Goal: Task Accomplishment & Management: Manage account settings

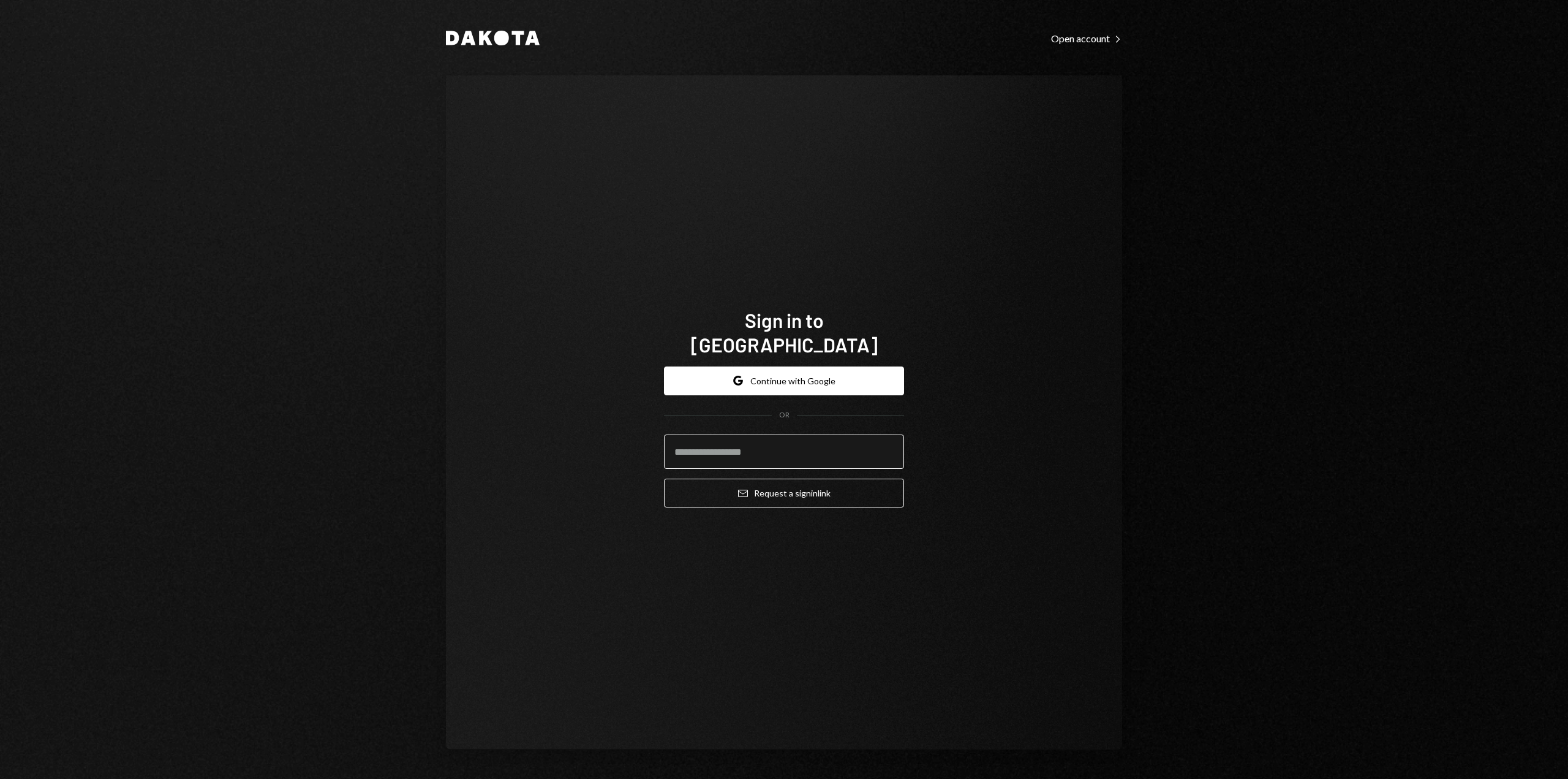
click at [770, 441] on input "email" at bounding box center [784, 452] width 240 height 35
type input "**********"
click at [764, 486] on button "Email Request a sign in link" at bounding box center [784, 493] width 240 height 29
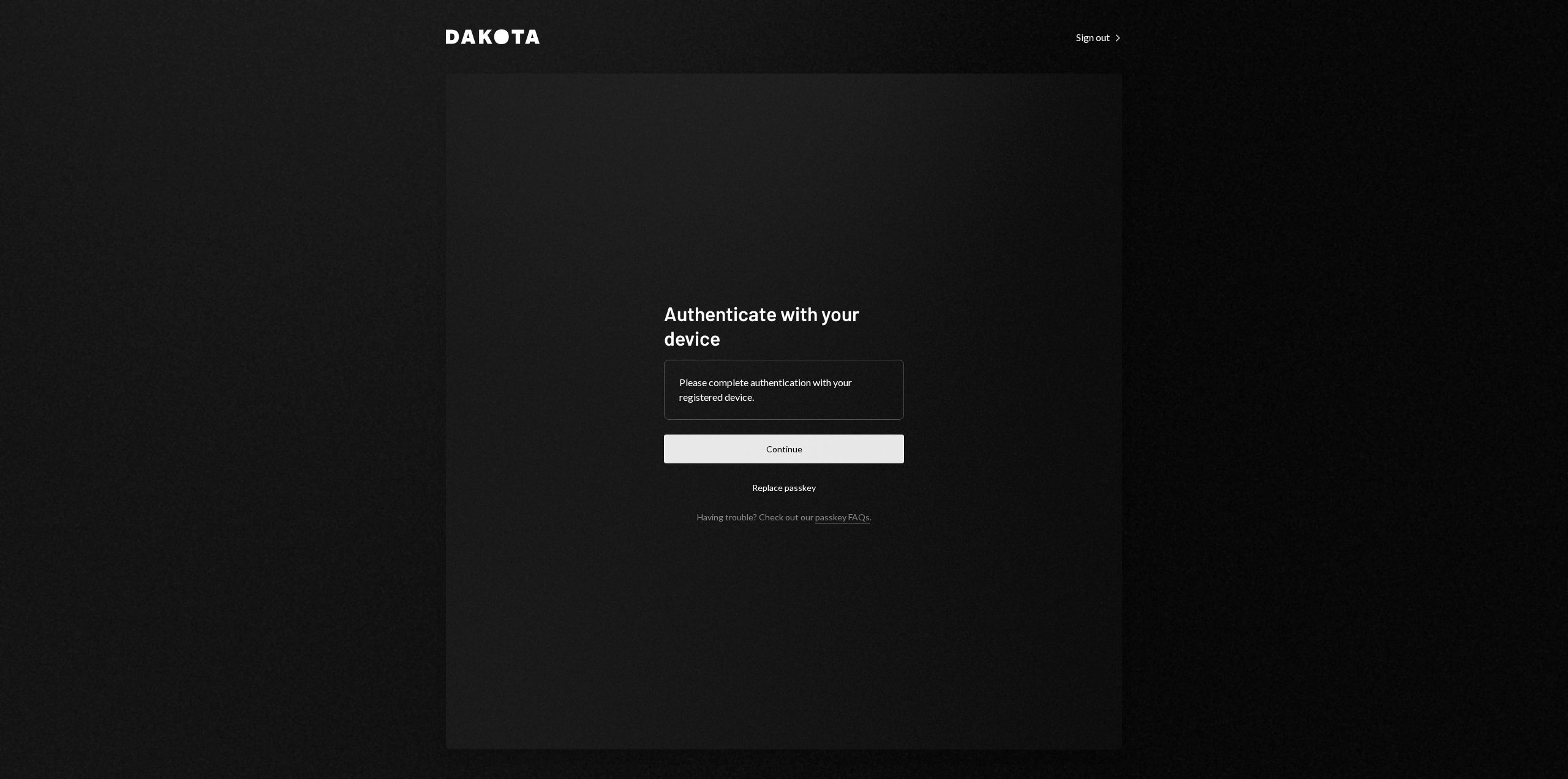
click at [812, 444] on button "Continue" at bounding box center [784, 449] width 240 height 29
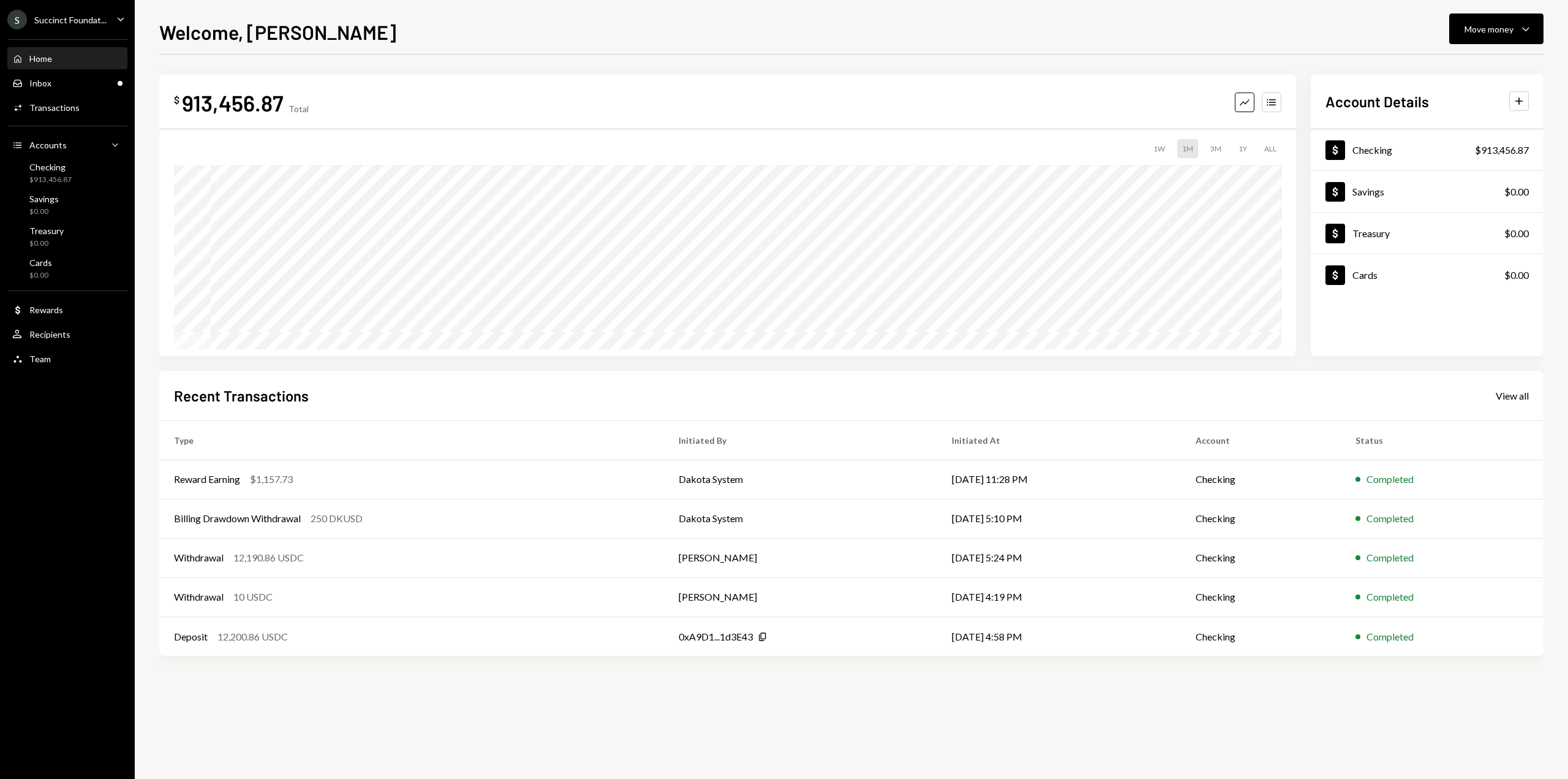
click at [117, 16] on icon "Caret Down" at bounding box center [120, 19] width 13 height 13
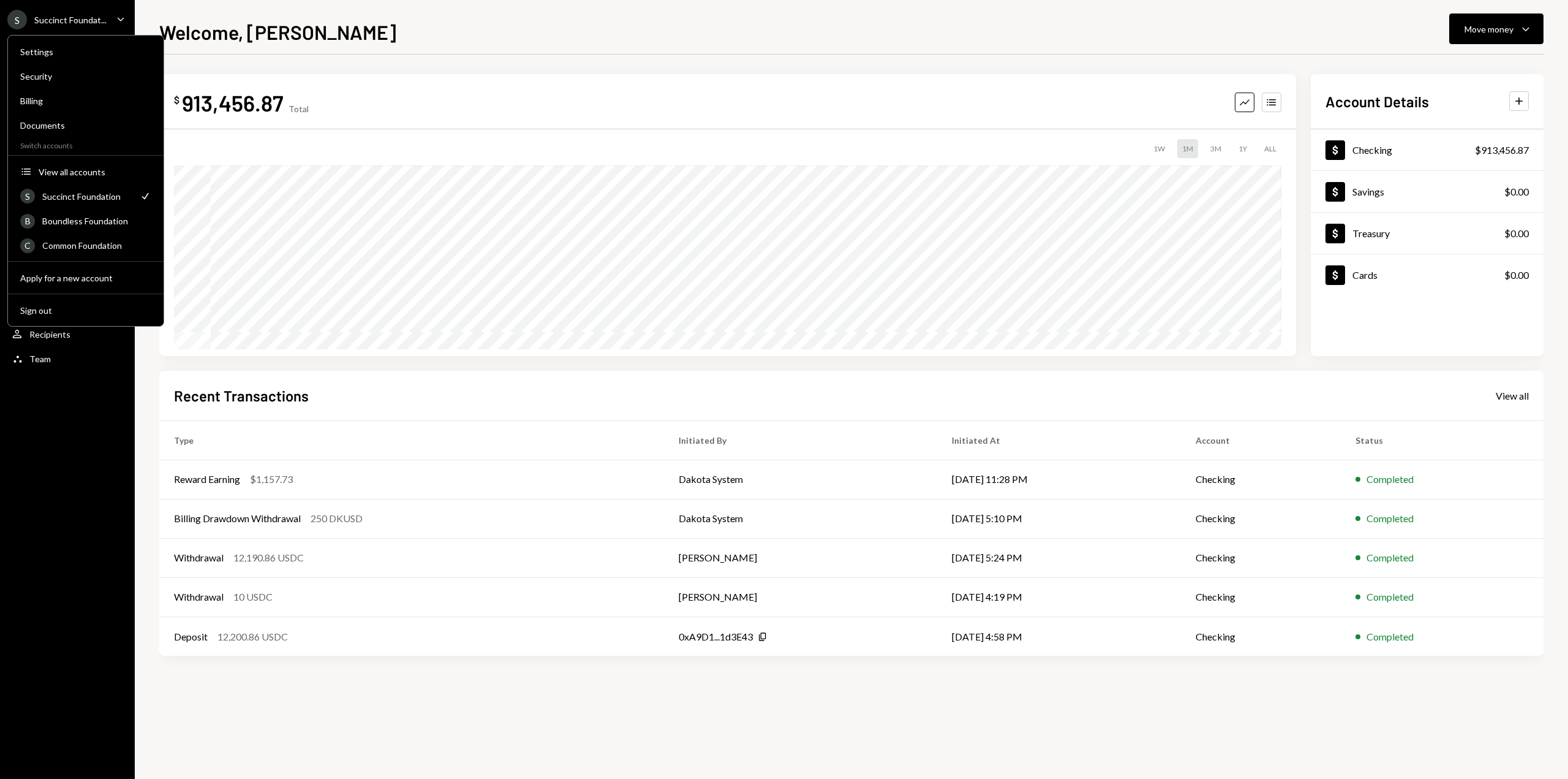
click at [706, 709] on div "$ 913,456.87 Total Graph Accounts 1W 1M 3M 1Y ALL $913,456.87 [DATE] Account De…" at bounding box center [852, 417] width 1385 height 724
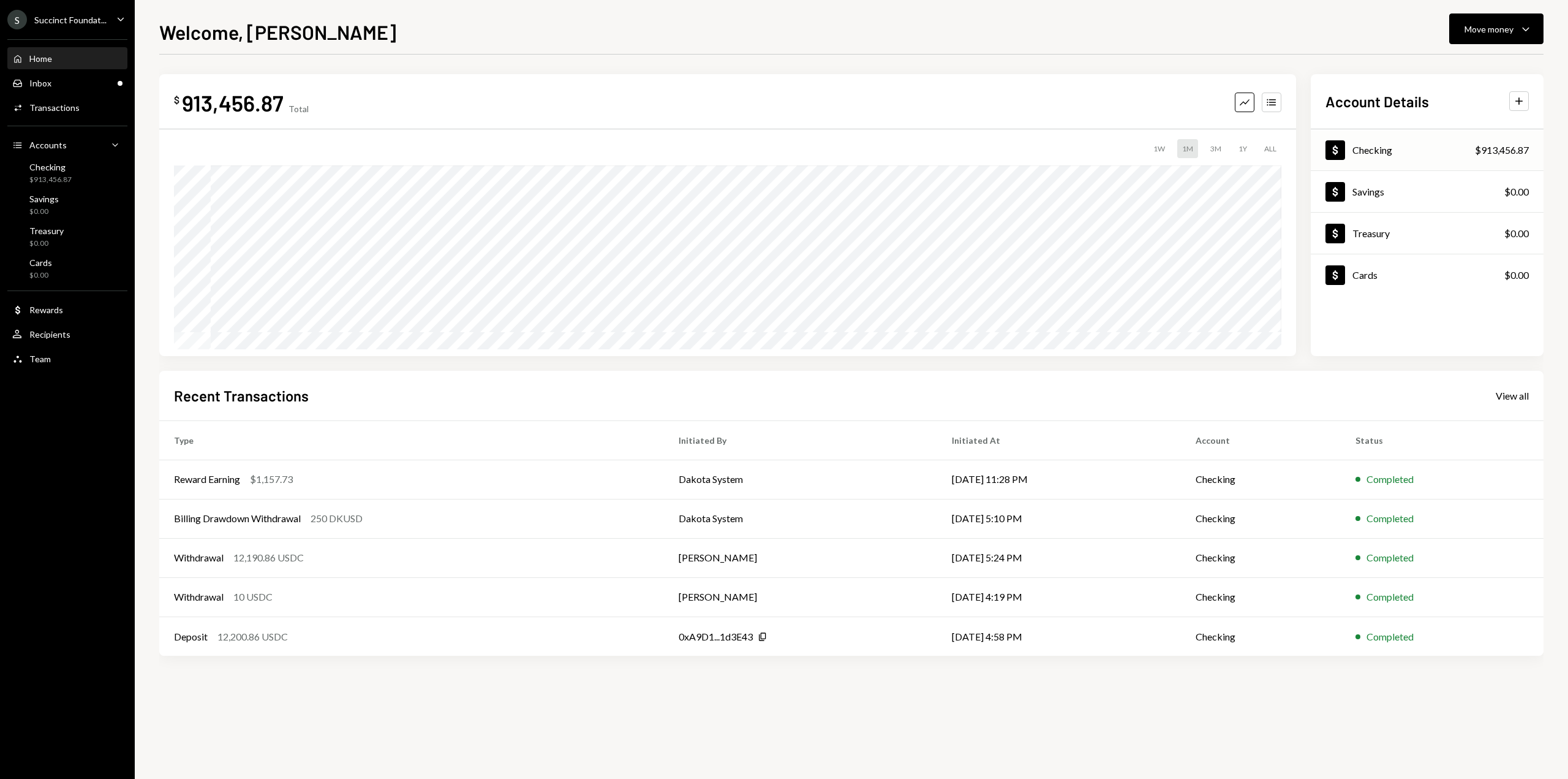
click at [1493, 151] on div "$913,456.87" at bounding box center [1502, 150] width 54 height 14
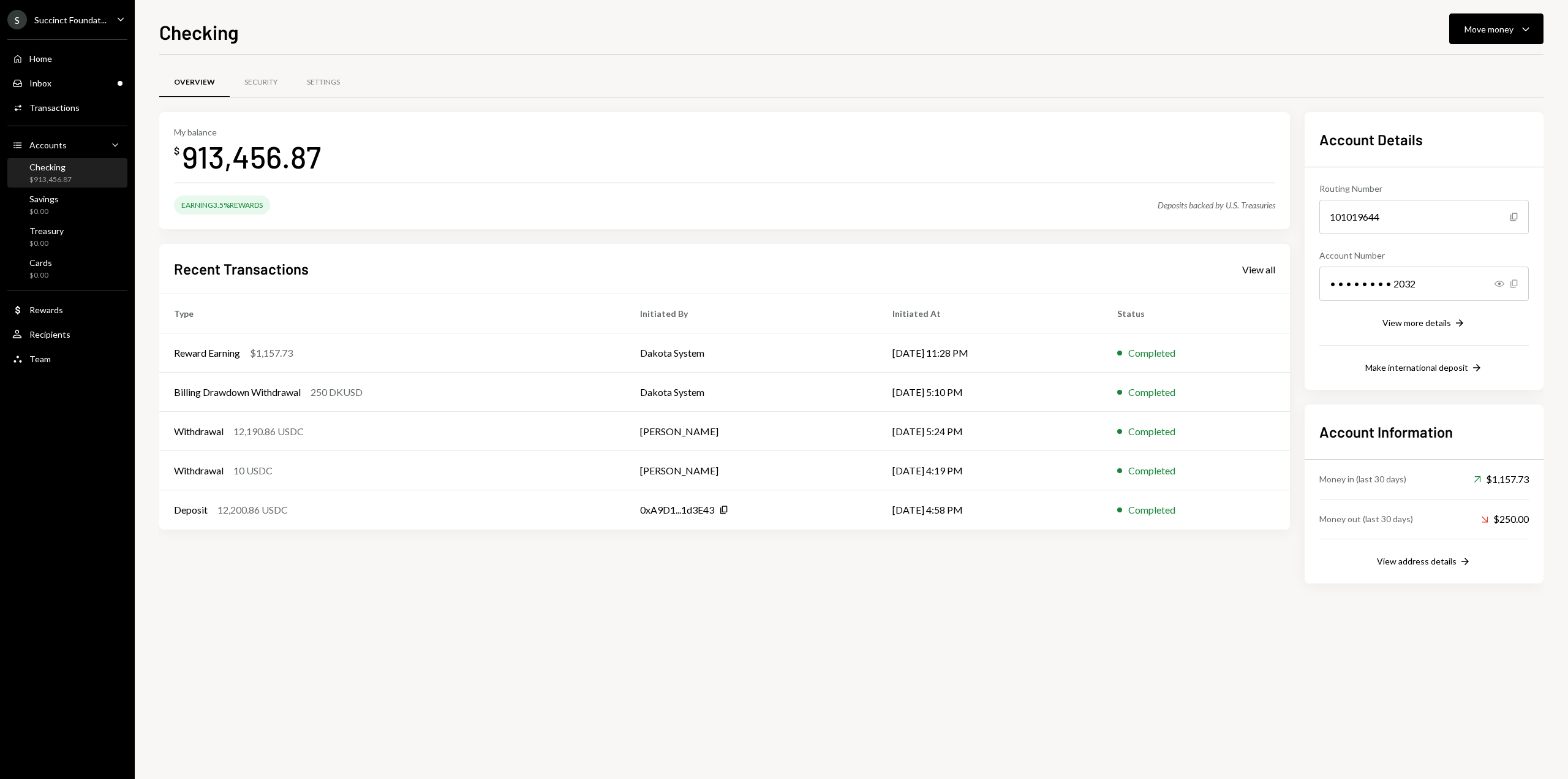
click at [1514, 285] on icon "Copy" at bounding box center [1515, 284] width 10 height 10
click at [81, 26] on div "S Succinct Foundat..." at bounding box center [57, 19] width 99 height 19
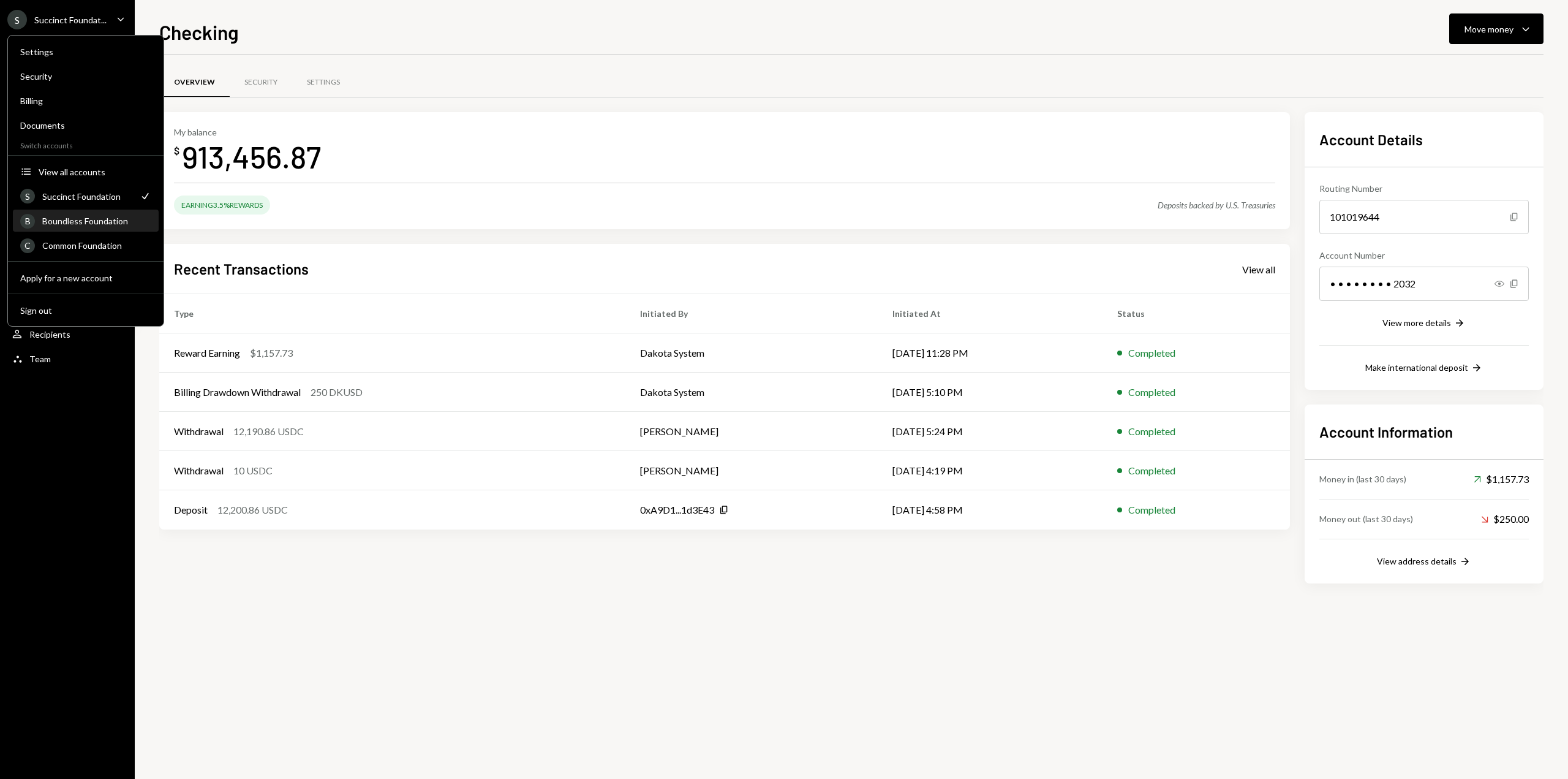
click at [66, 225] on div "Boundless Foundation" at bounding box center [97, 221] width 109 height 11
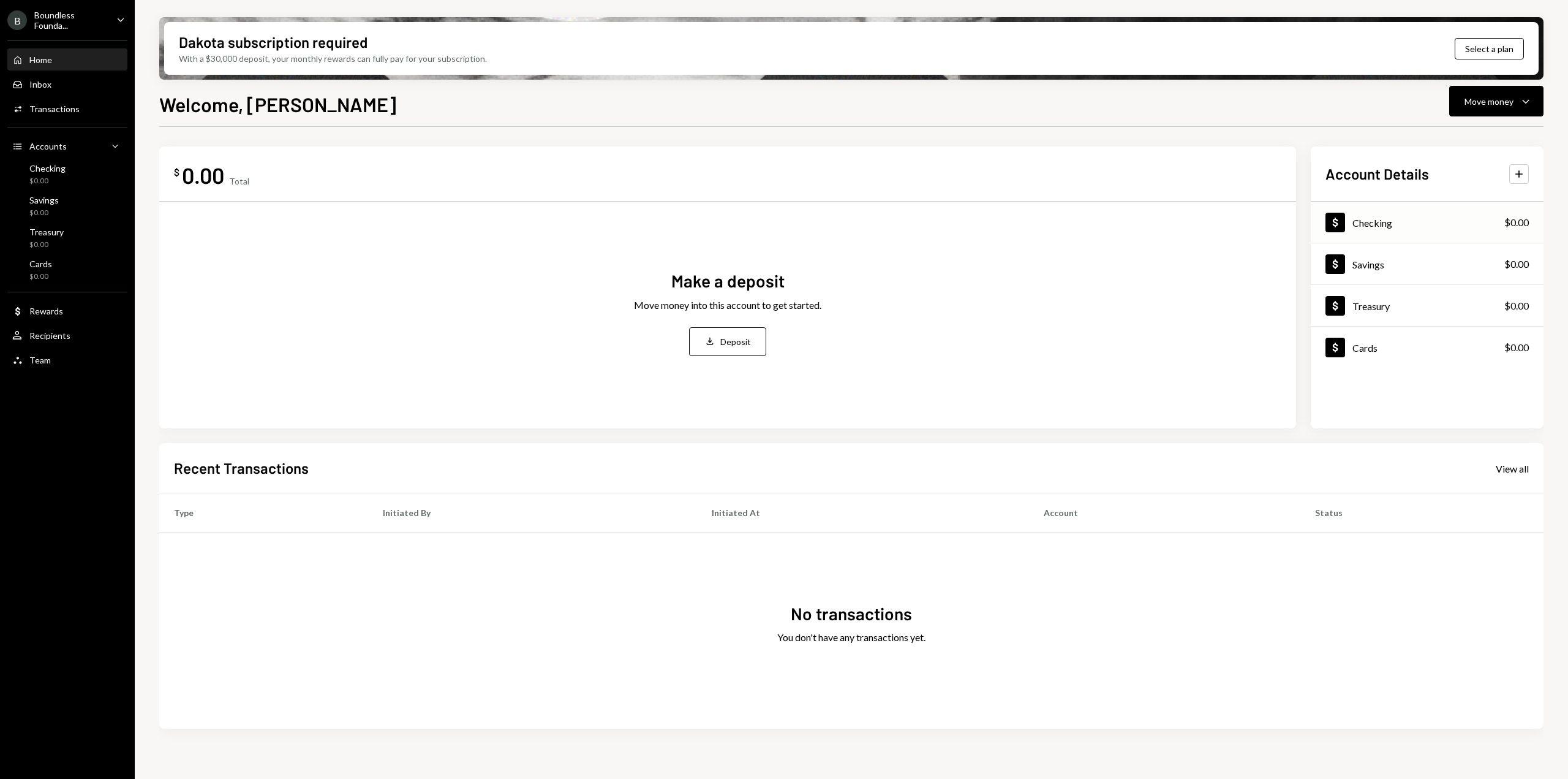
click at [1432, 226] on div "Dollar Checking $0.00" at bounding box center [1427, 222] width 233 height 40
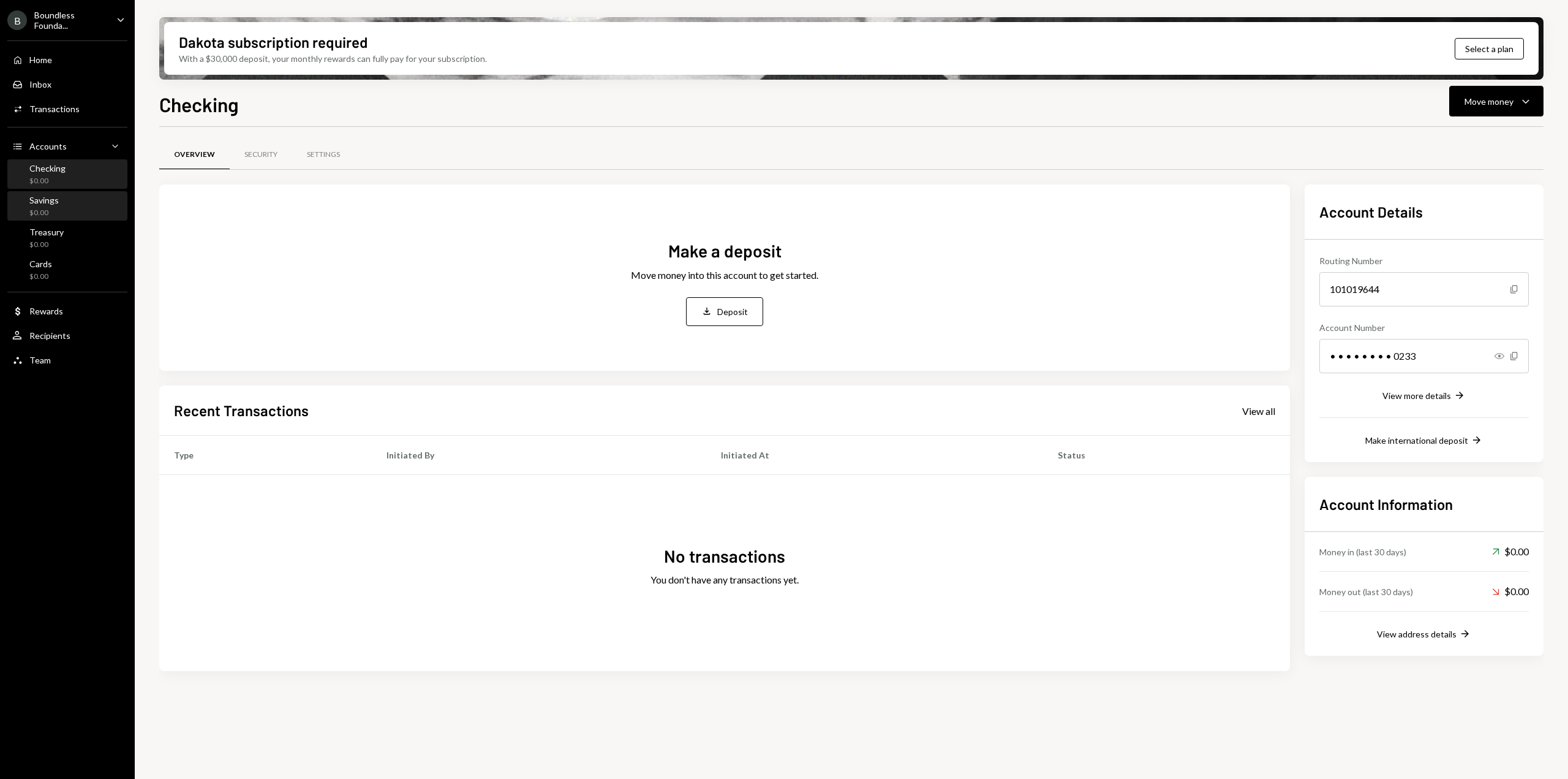
click at [105, 212] on div "Savings $0.00" at bounding box center [68, 206] width 111 height 23
click at [58, 182] on div "$0.00" at bounding box center [48, 181] width 36 height 11
click at [62, 207] on div "Savings $0.00" at bounding box center [68, 206] width 111 height 23
click at [60, 234] on div "Treasury" at bounding box center [46, 232] width 35 height 11
click at [72, 14] on div "Boundless Founda..." at bounding box center [70, 20] width 72 height 21
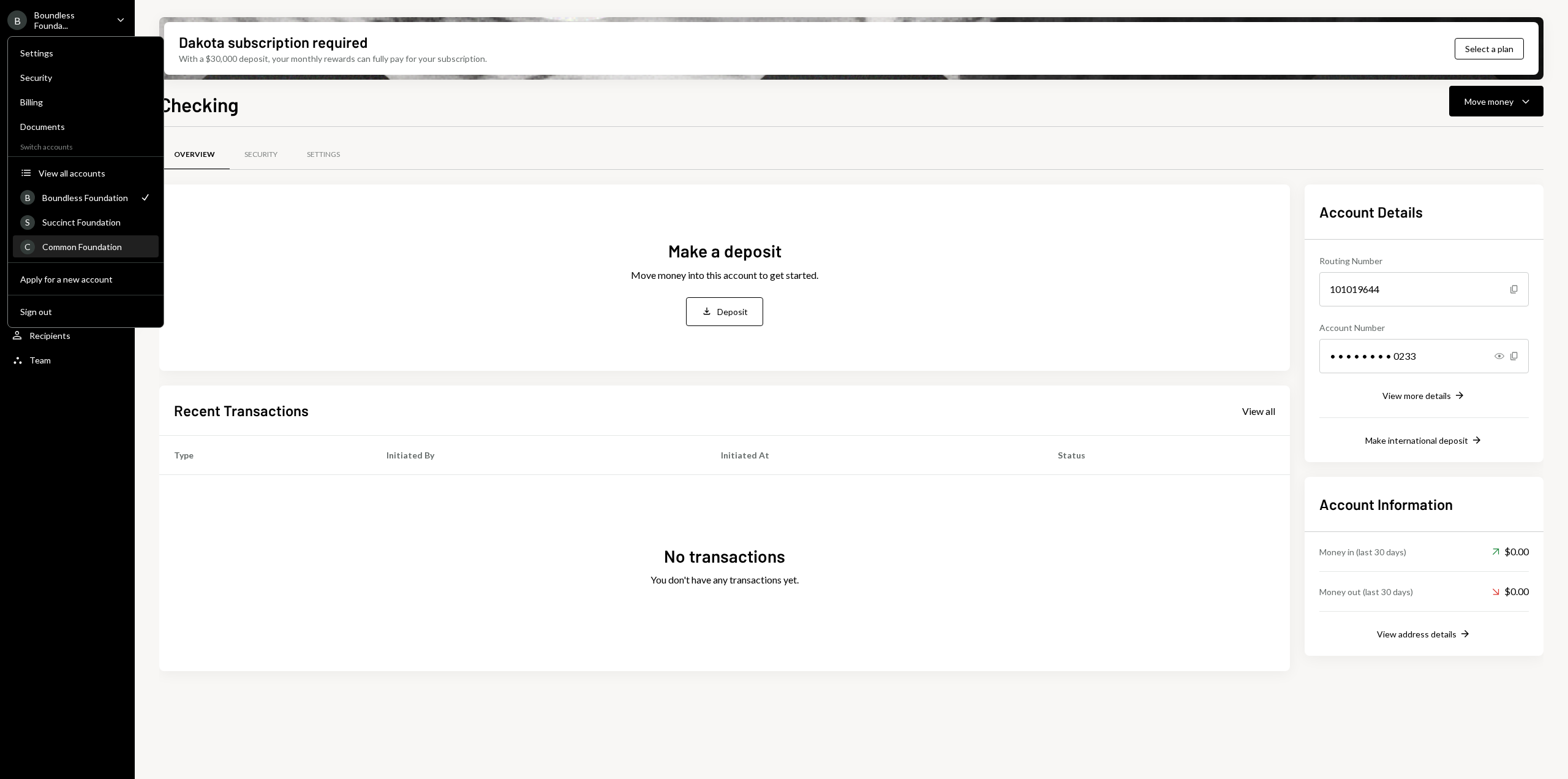
click at [65, 247] on div "Common Foundation" at bounding box center [97, 246] width 109 height 11
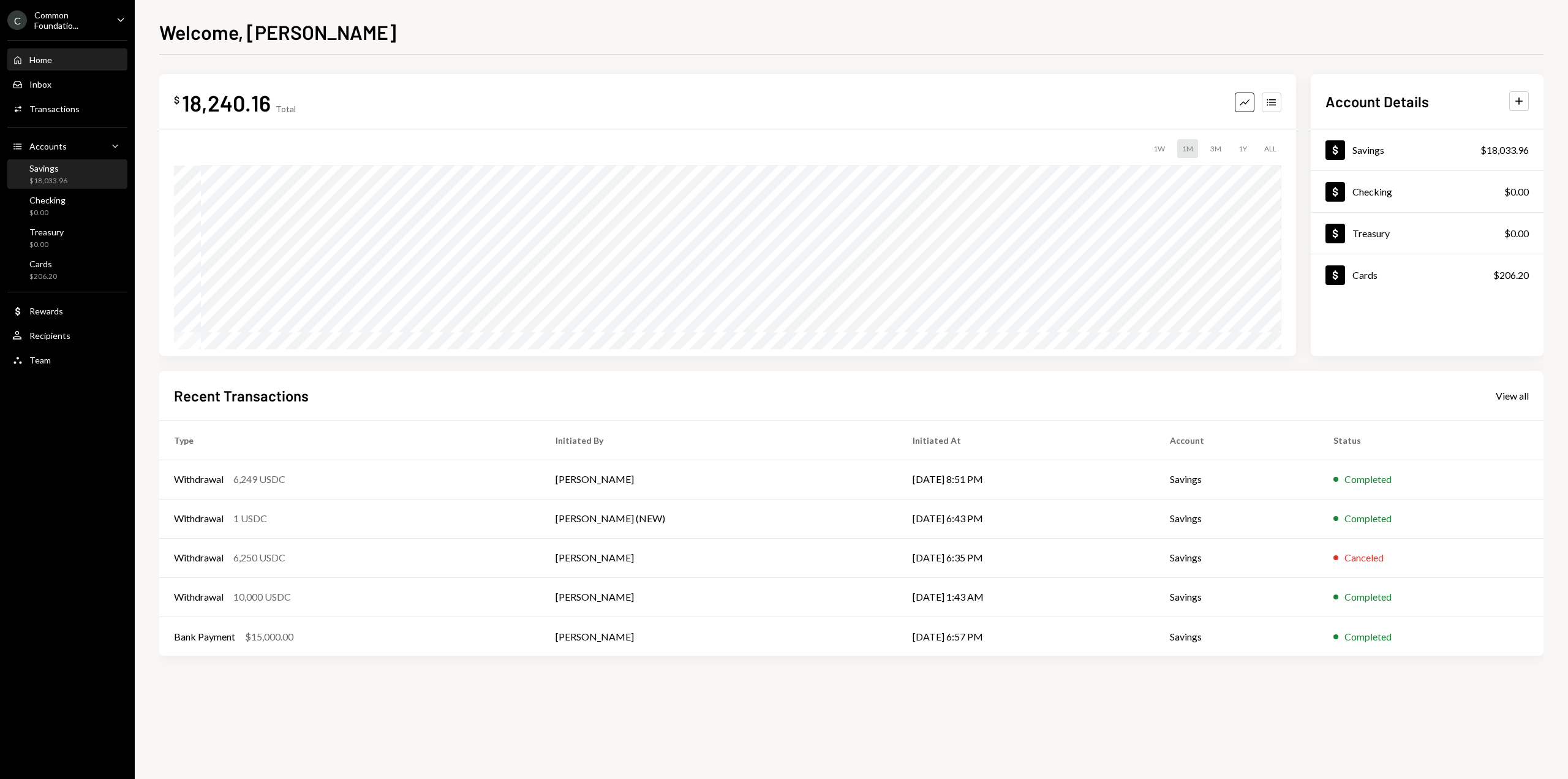
click at [71, 187] on div "Savings $18,033.96" at bounding box center [68, 175] width 111 height 28
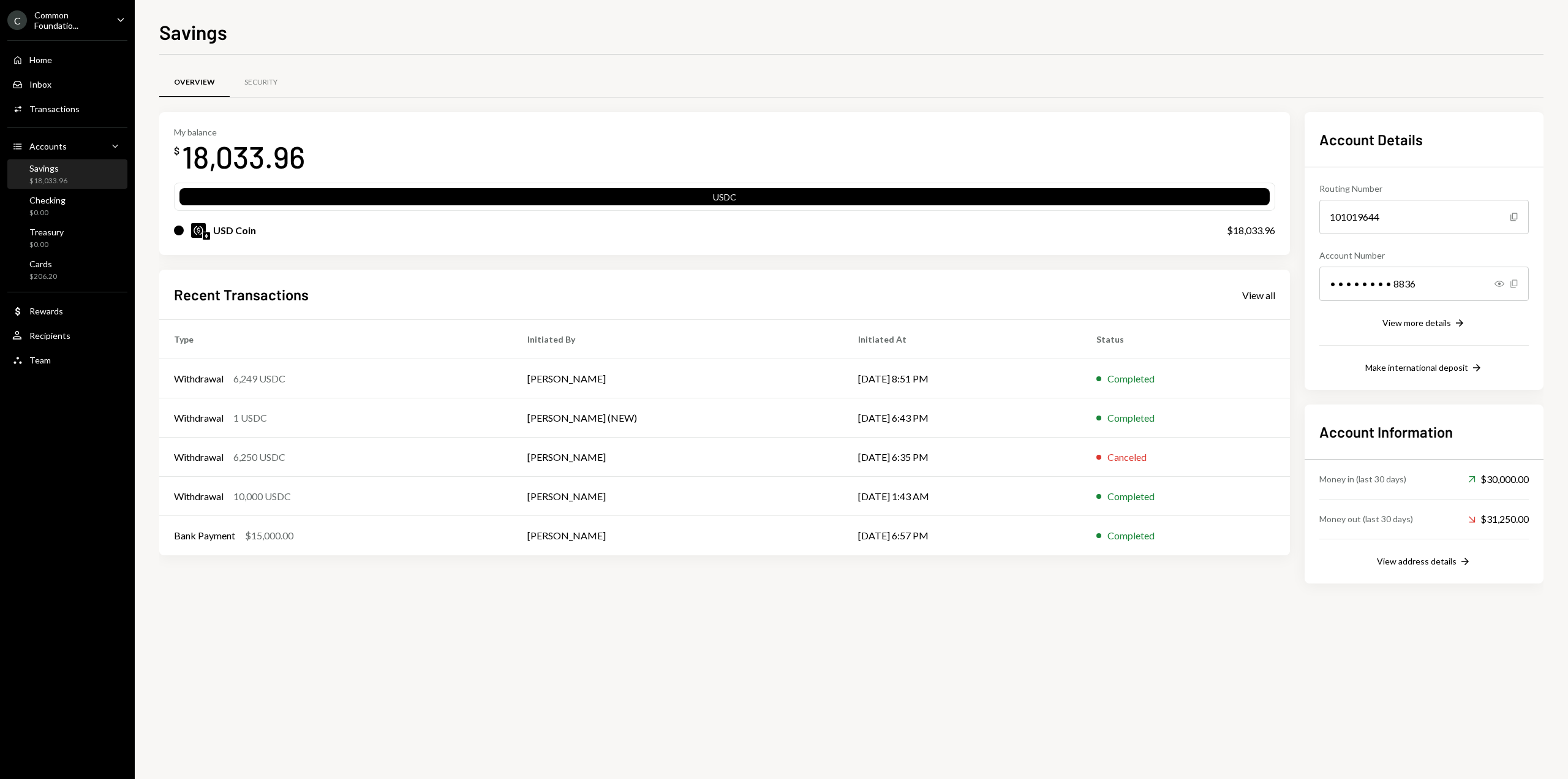
click at [1512, 284] on icon "Copy" at bounding box center [1515, 284] width 10 height 10
click at [55, 213] on div "$0.00" at bounding box center [48, 213] width 36 height 11
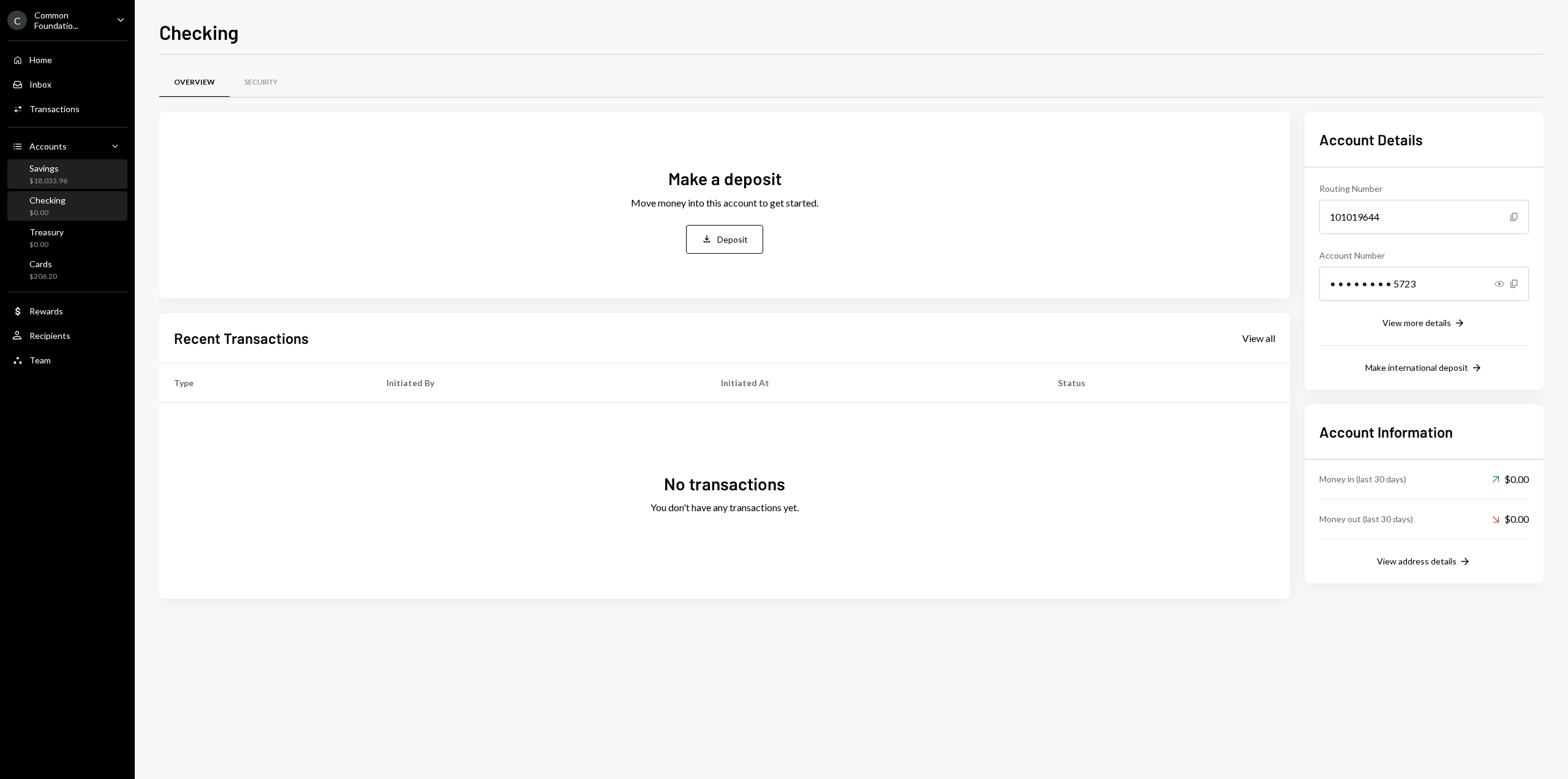
click at [59, 168] on div "Savings" at bounding box center [48, 168] width 38 height 11
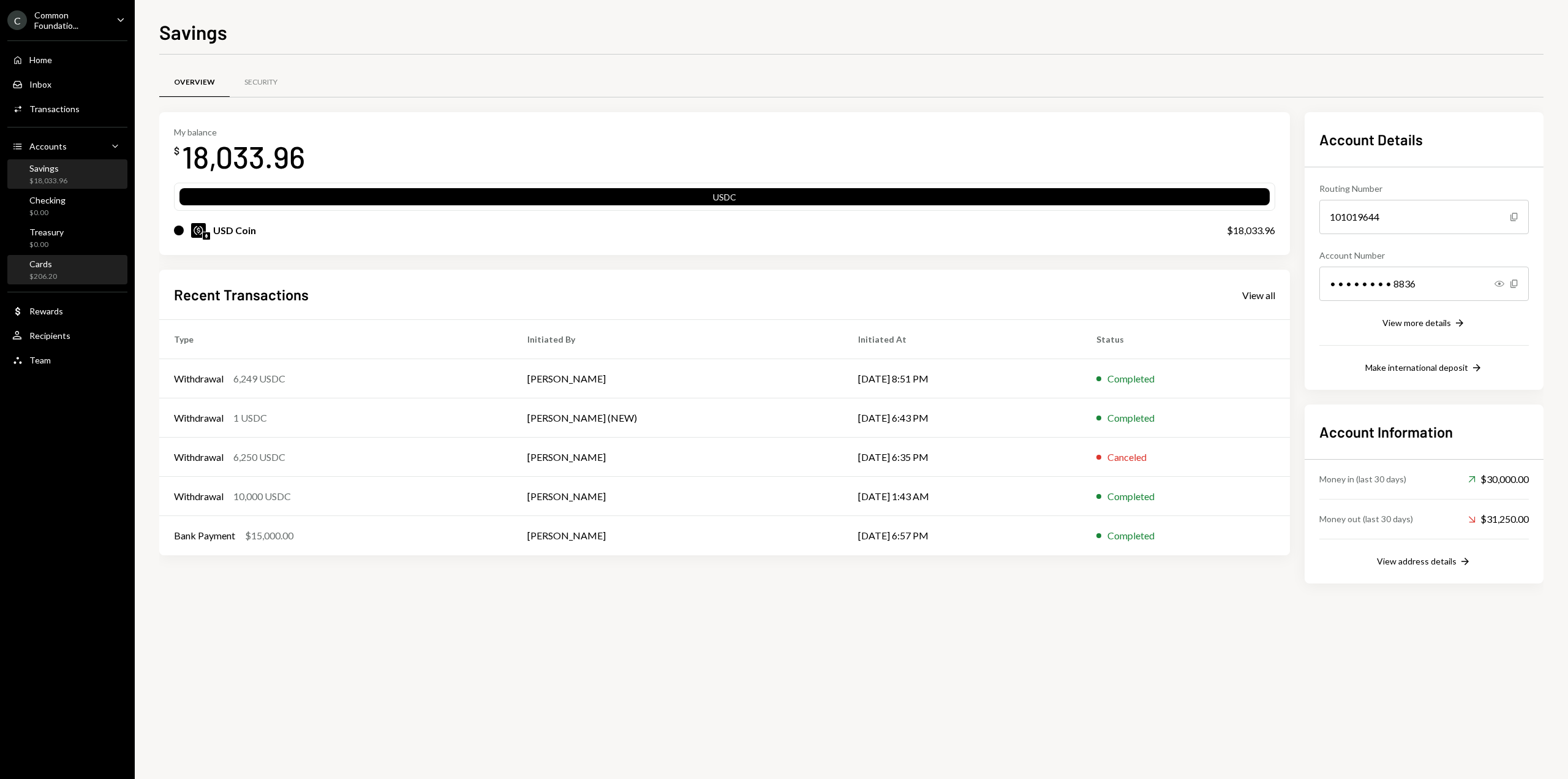
click at [59, 269] on div "Cards $206.20" at bounding box center [68, 270] width 111 height 23
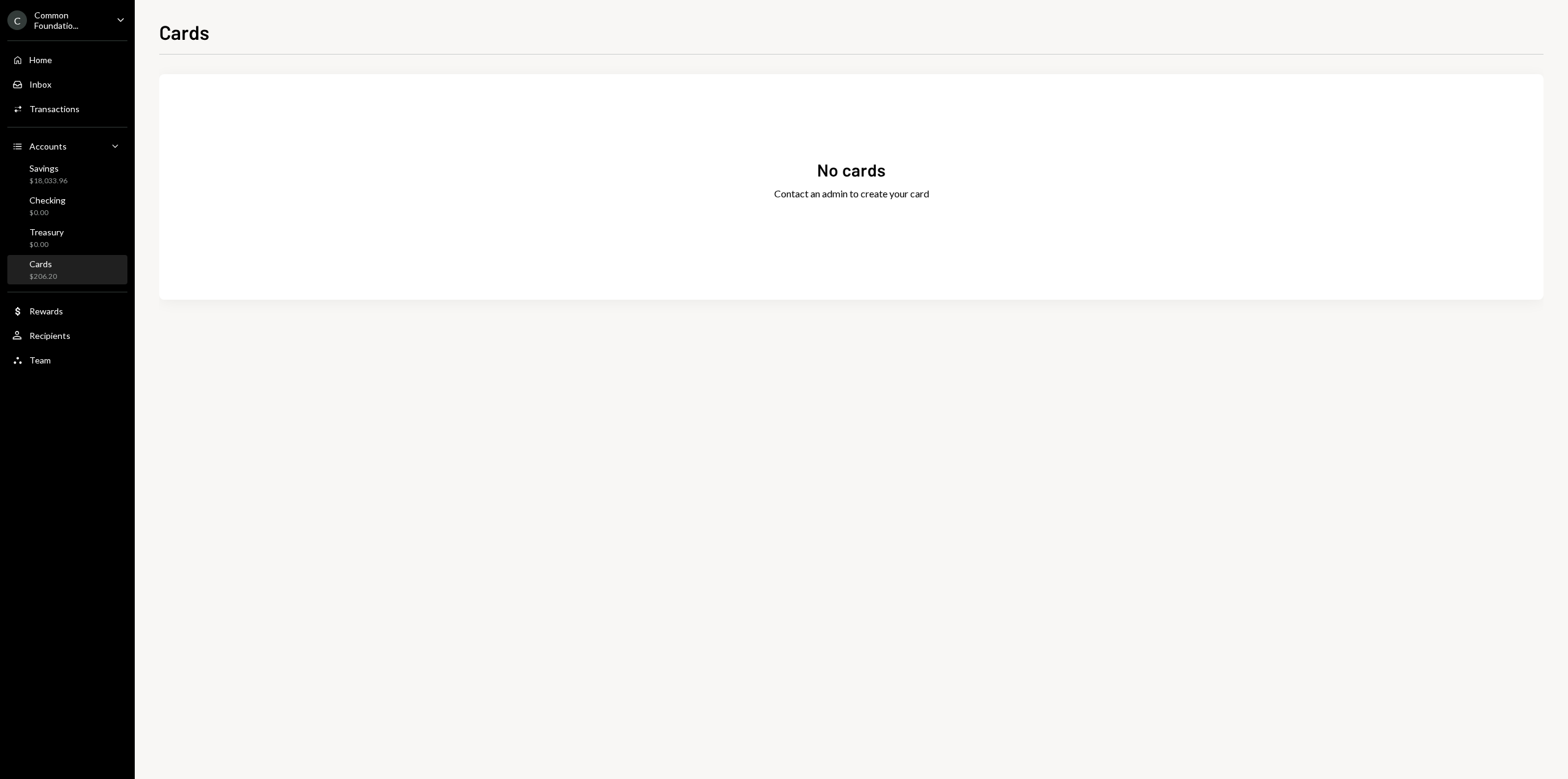
click at [71, 25] on div "Common Foundatio..." at bounding box center [70, 20] width 72 height 21
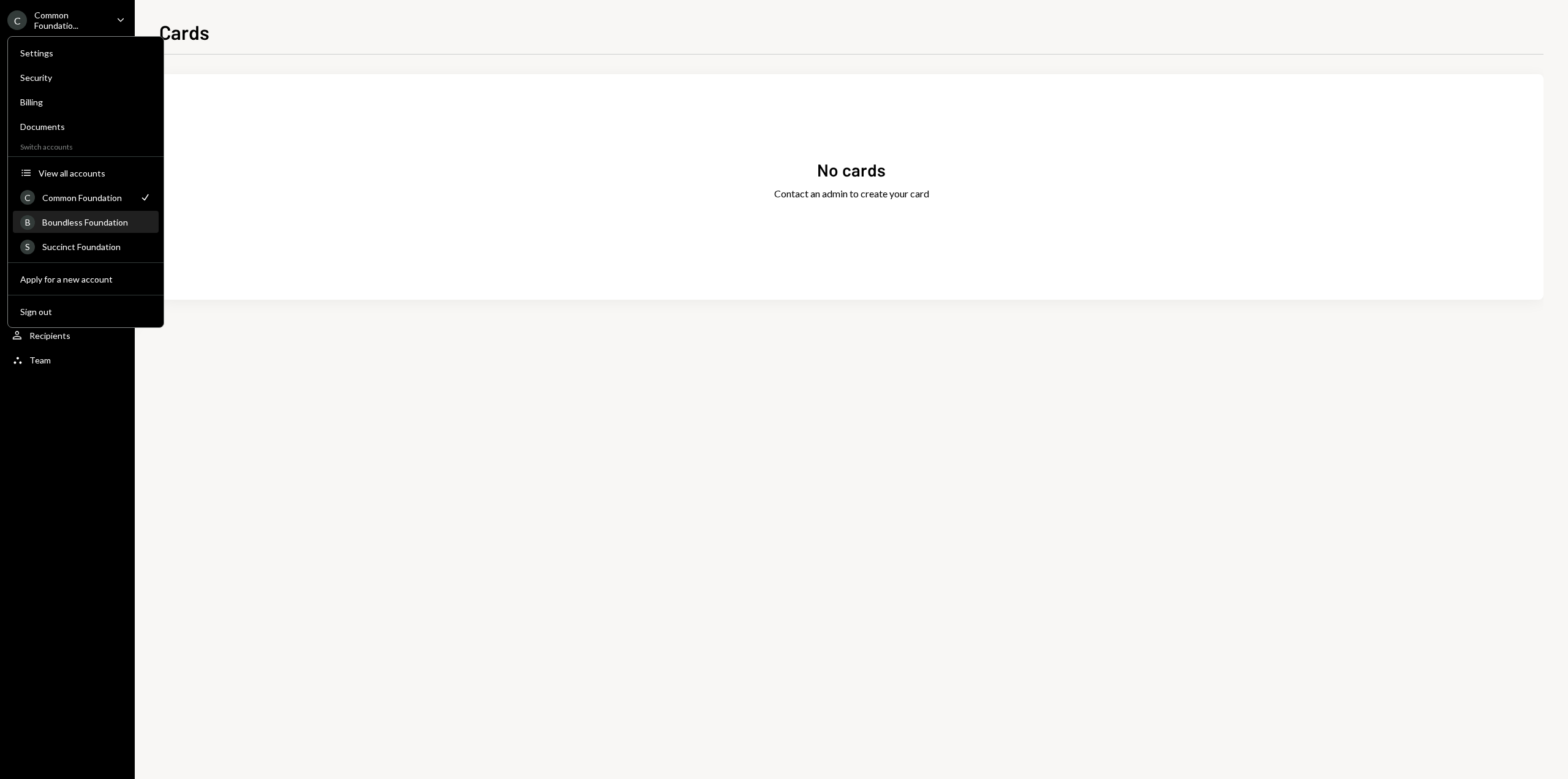
click at [78, 227] on div "Boundless Foundation" at bounding box center [97, 222] width 109 height 11
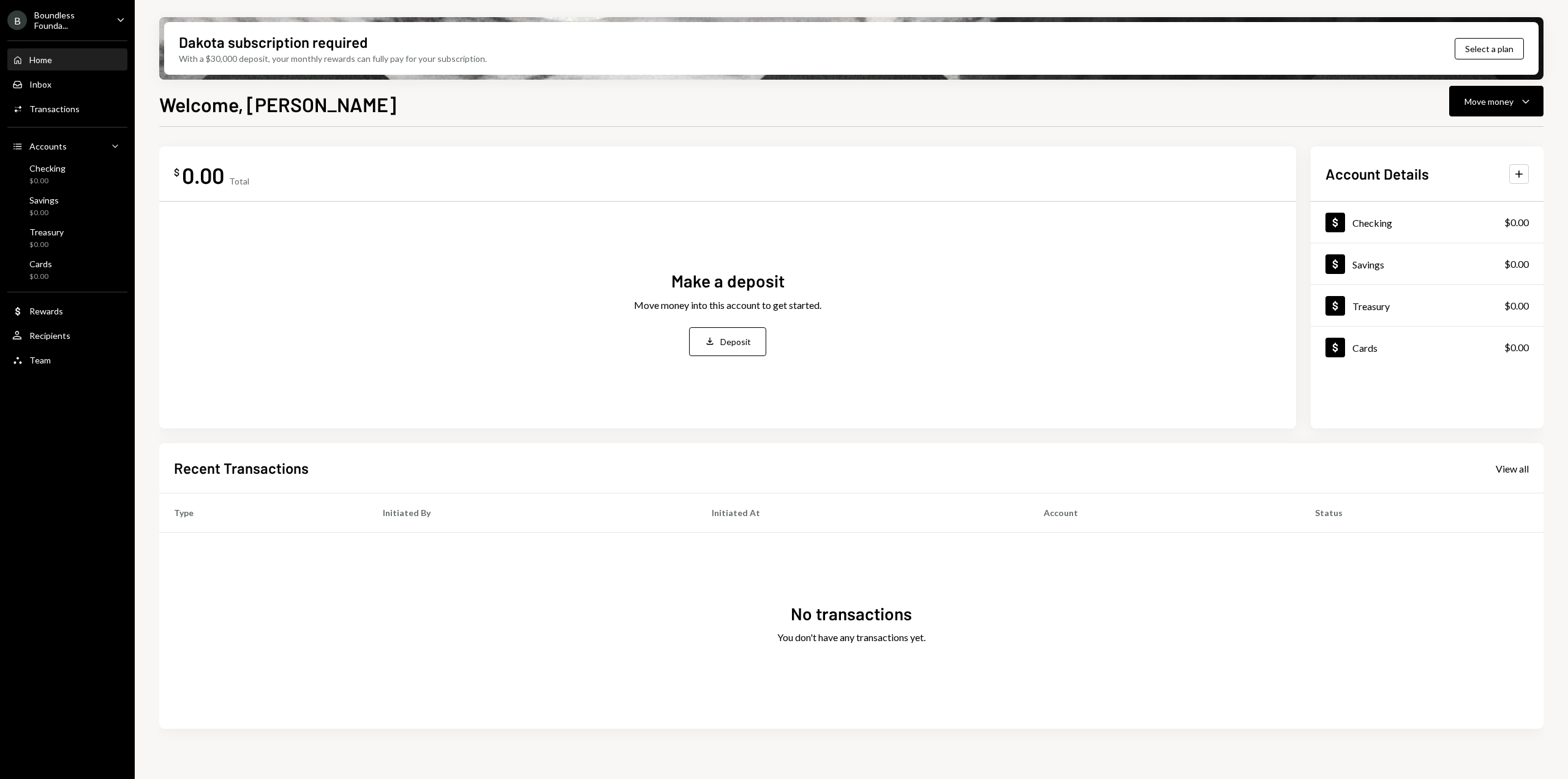
click at [63, 23] on div "Boundless Founda..." at bounding box center [70, 20] width 72 height 21
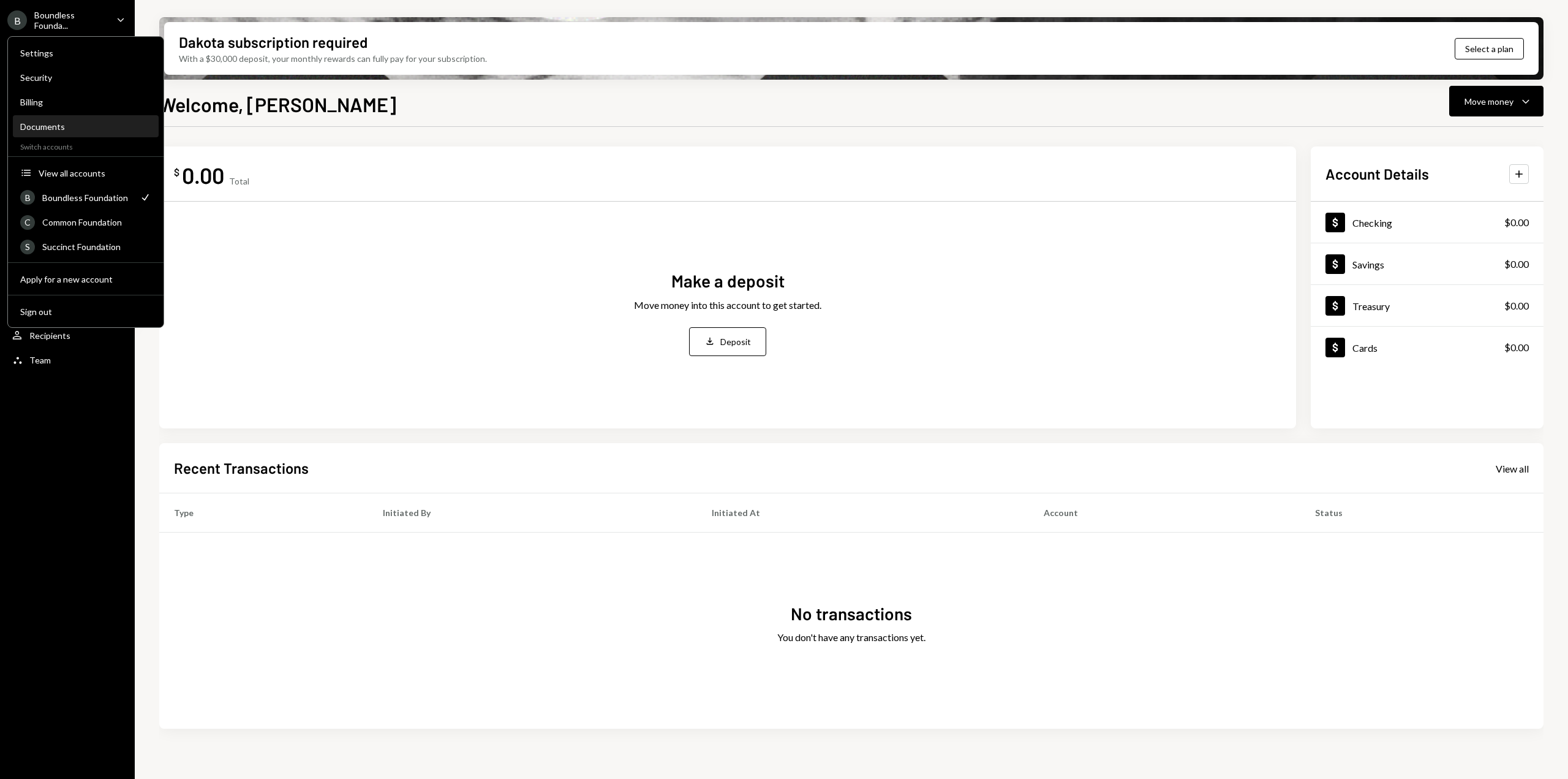
click at [72, 129] on div "Documents" at bounding box center [85, 126] width 131 height 11
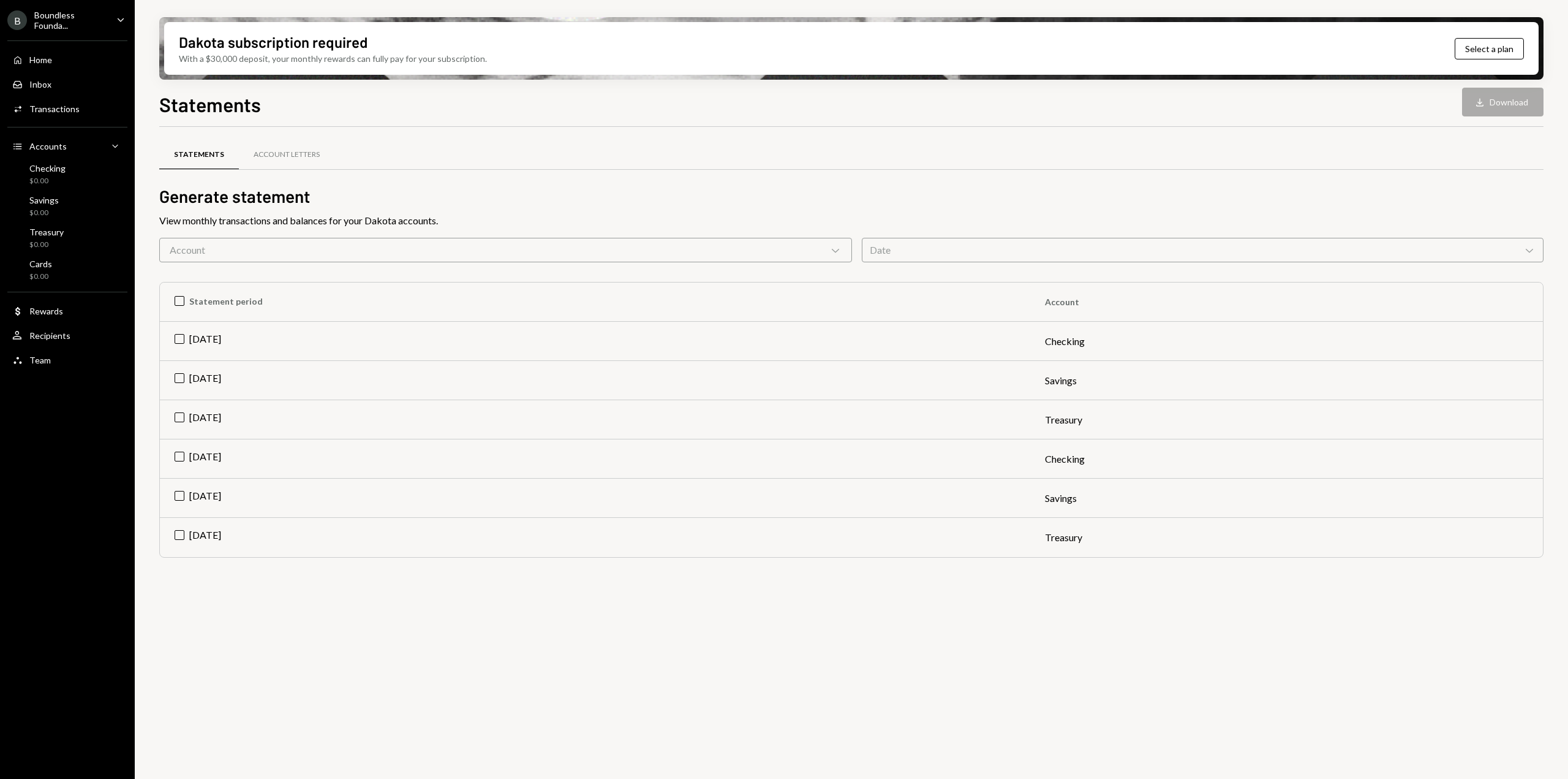
click at [83, 18] on div "Boundless Founda..." at bounding box center [70, 20] width 72 height 21
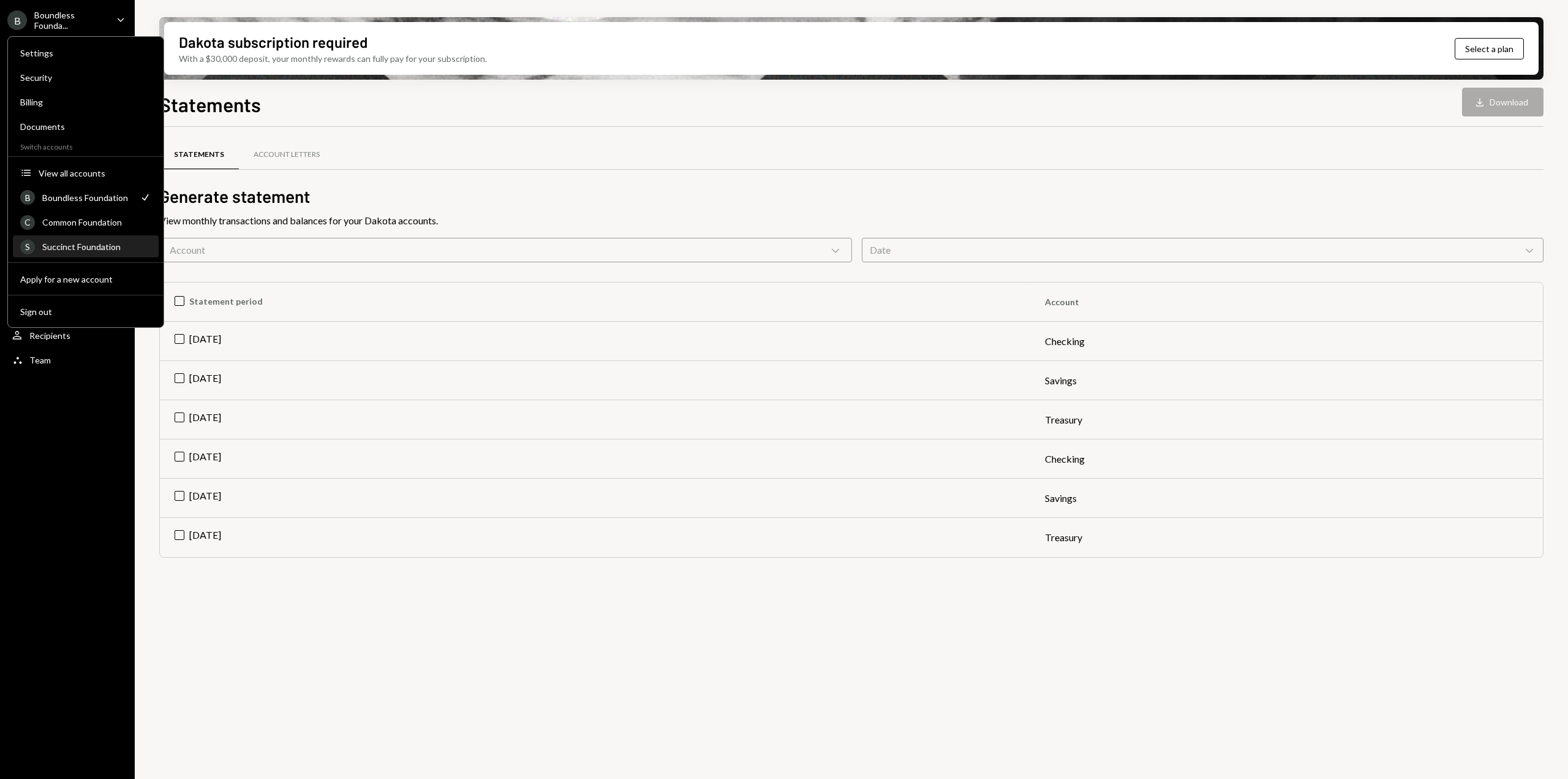
click at [78, 244] on div "Succinct Foundation" at bounding box center [97, 246] width 109 height 11
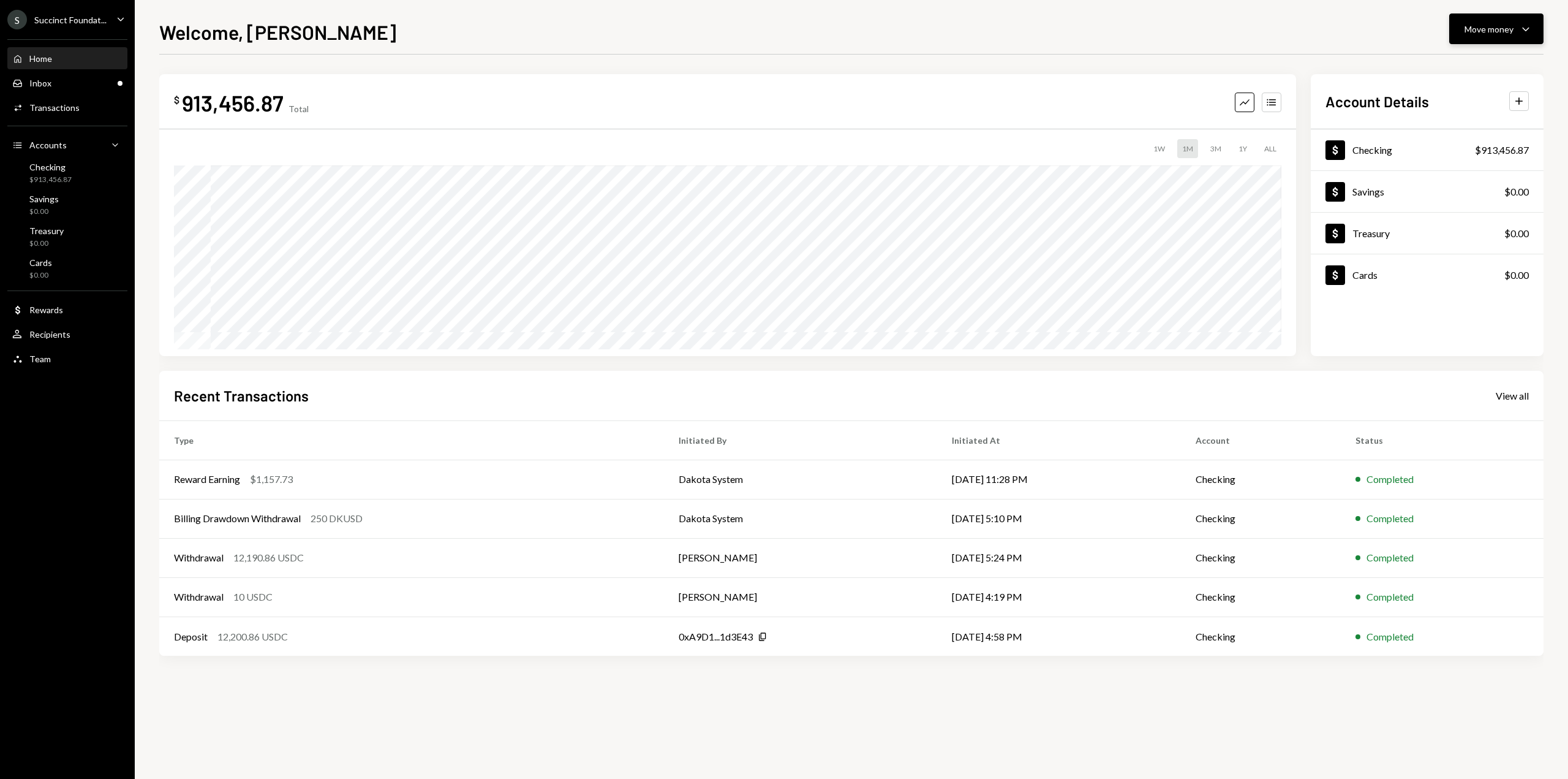
click at [1523, 38] on button "Move money Caret Down" at bounding box center [1496, 28] width 94 height 31
click at [1488, 153] on div "$913,456.87" at bounding box center [1502, 150] width 54 height 14
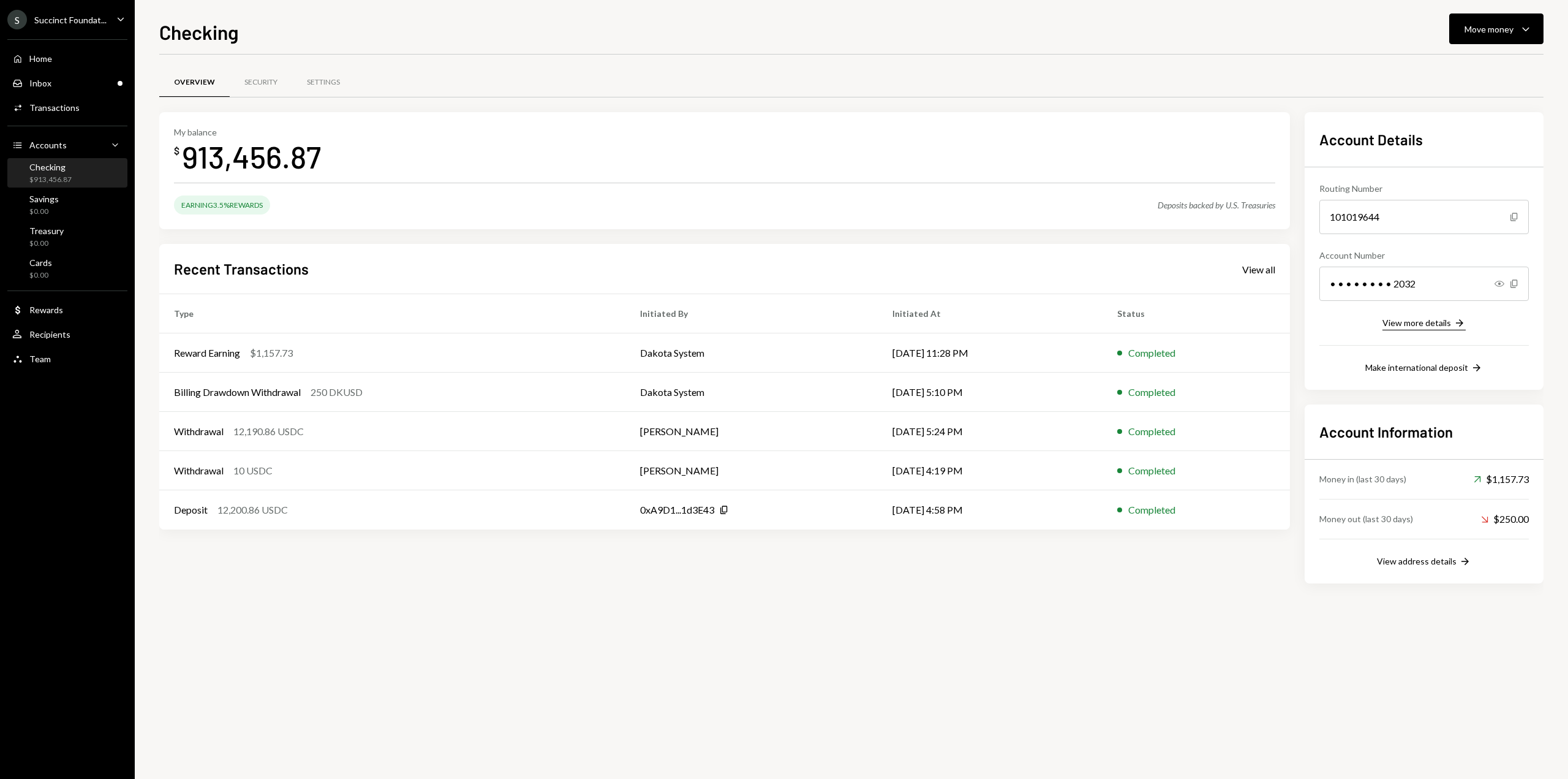
click at [1457, 322] on icon "Right Arrow" at bounding box center [1460, 323] width 13 height 13
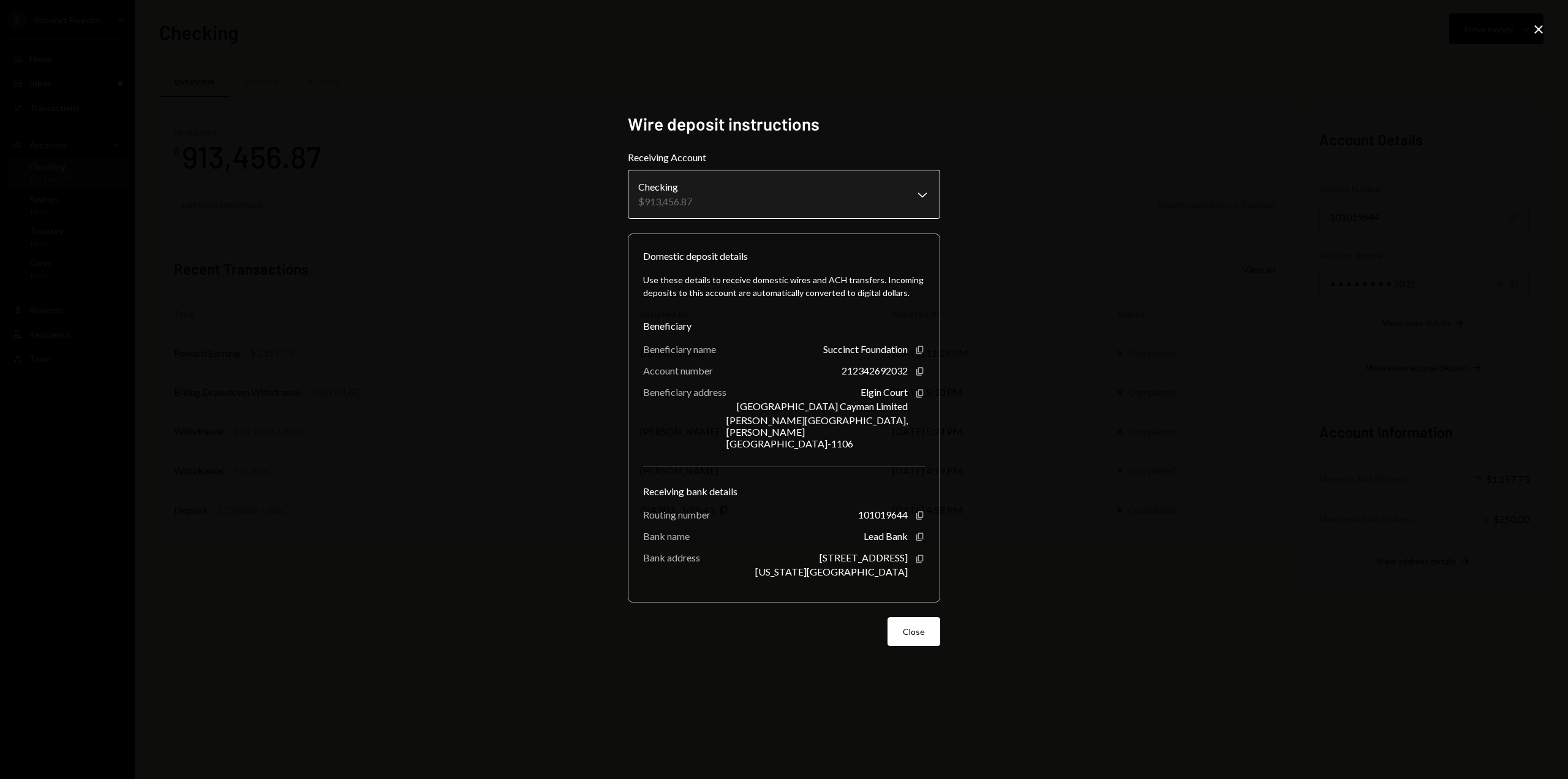
click at [881, 207] on body "S Succinct Foundat... Caret Down Home Home Inbox Inbox Activities Transactions …" at bounding box center [784, 389] width 1568 height 779
click at [1115, 254] on div "**********" at bounding box center [784, 389] width 1568 height 779
click at [1541, 31] on icon at bounding box center [1539, 30] width 9 height 9
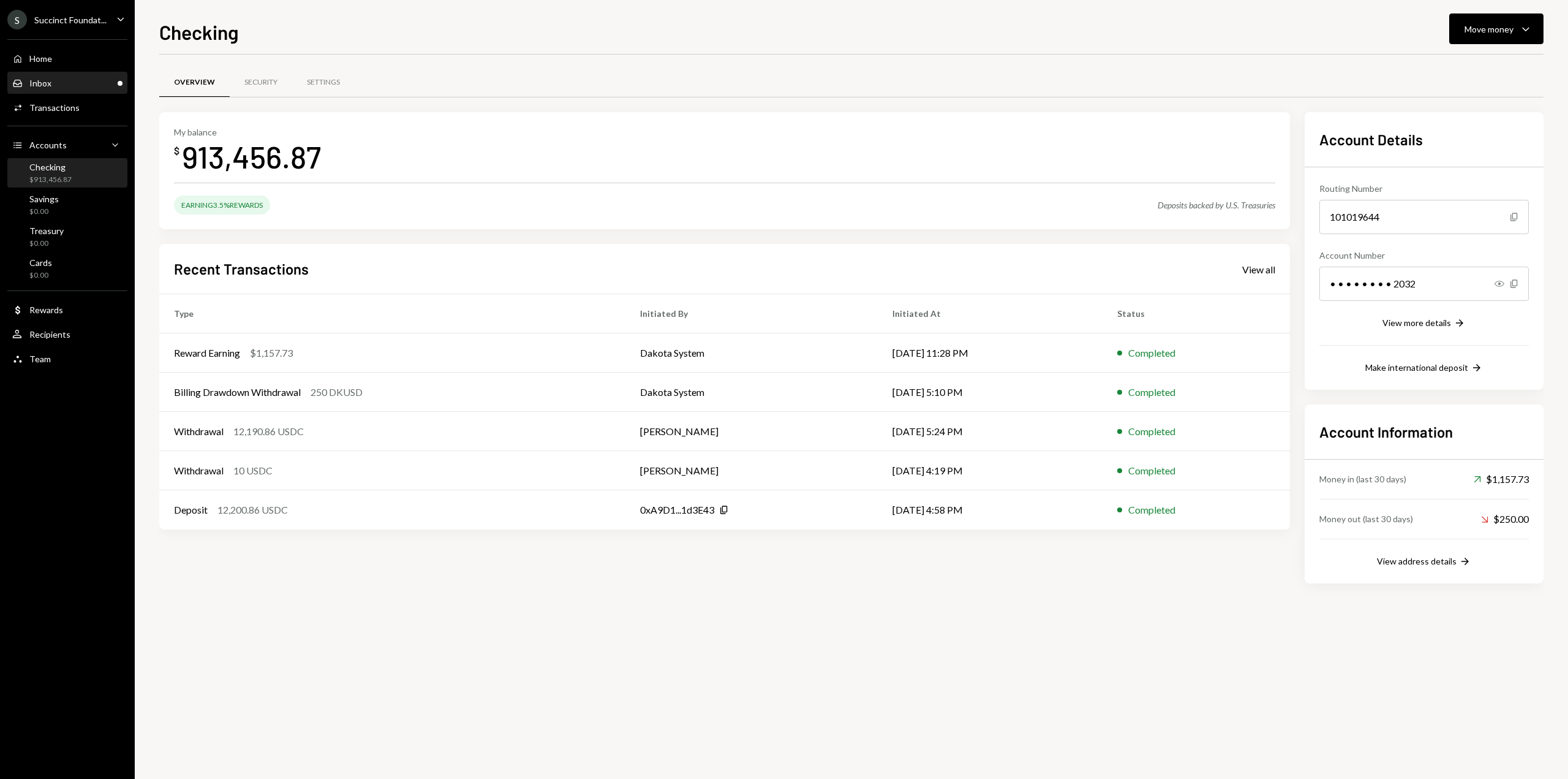
click at [81, 84] on div "Inbox Inbox" at bounding box center [68, 84] width 111 height 11
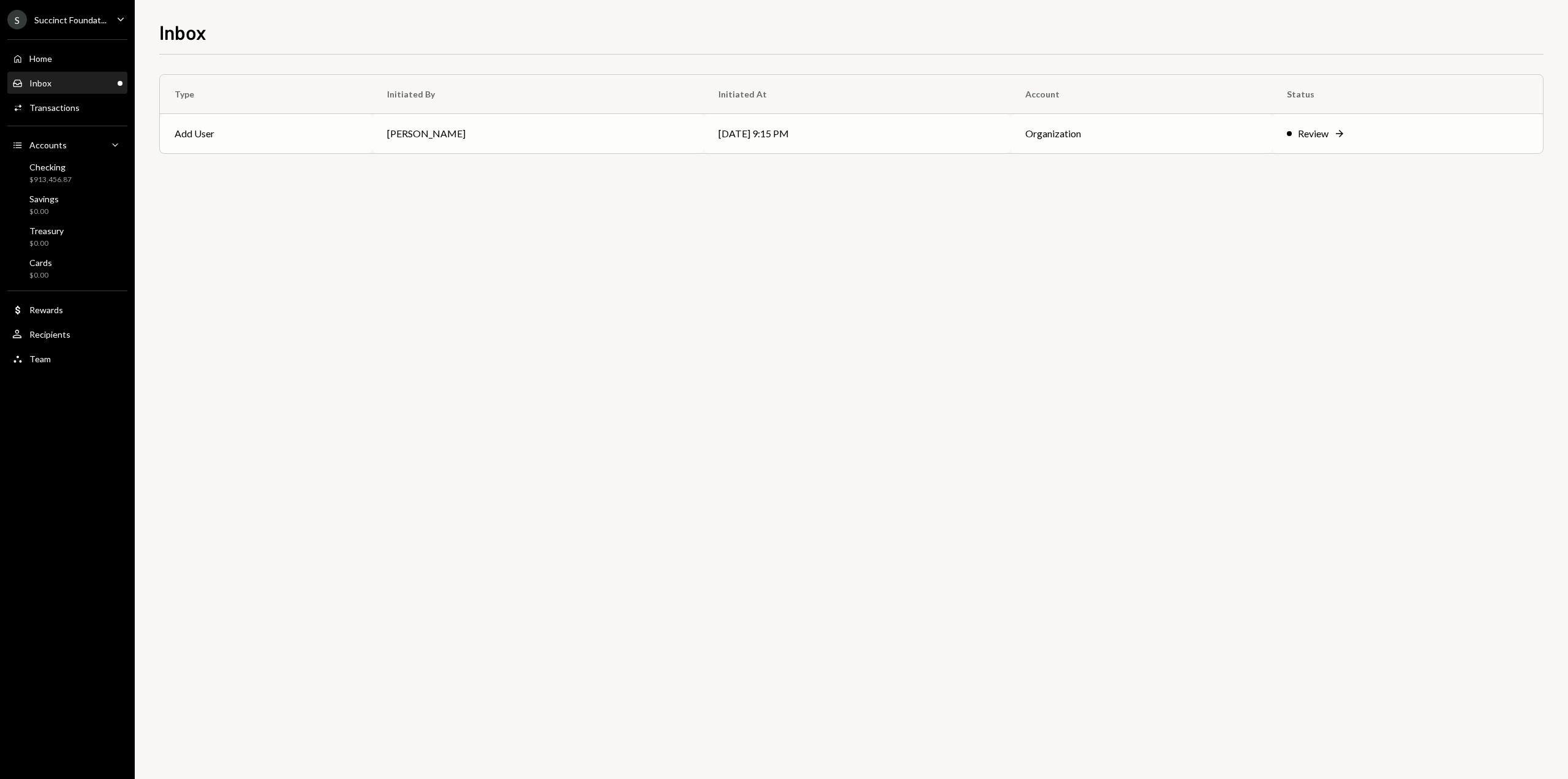
click at [490, 123] on td "[PERSON_NAME]" at bounding box center [538, 133] width 332 height 39
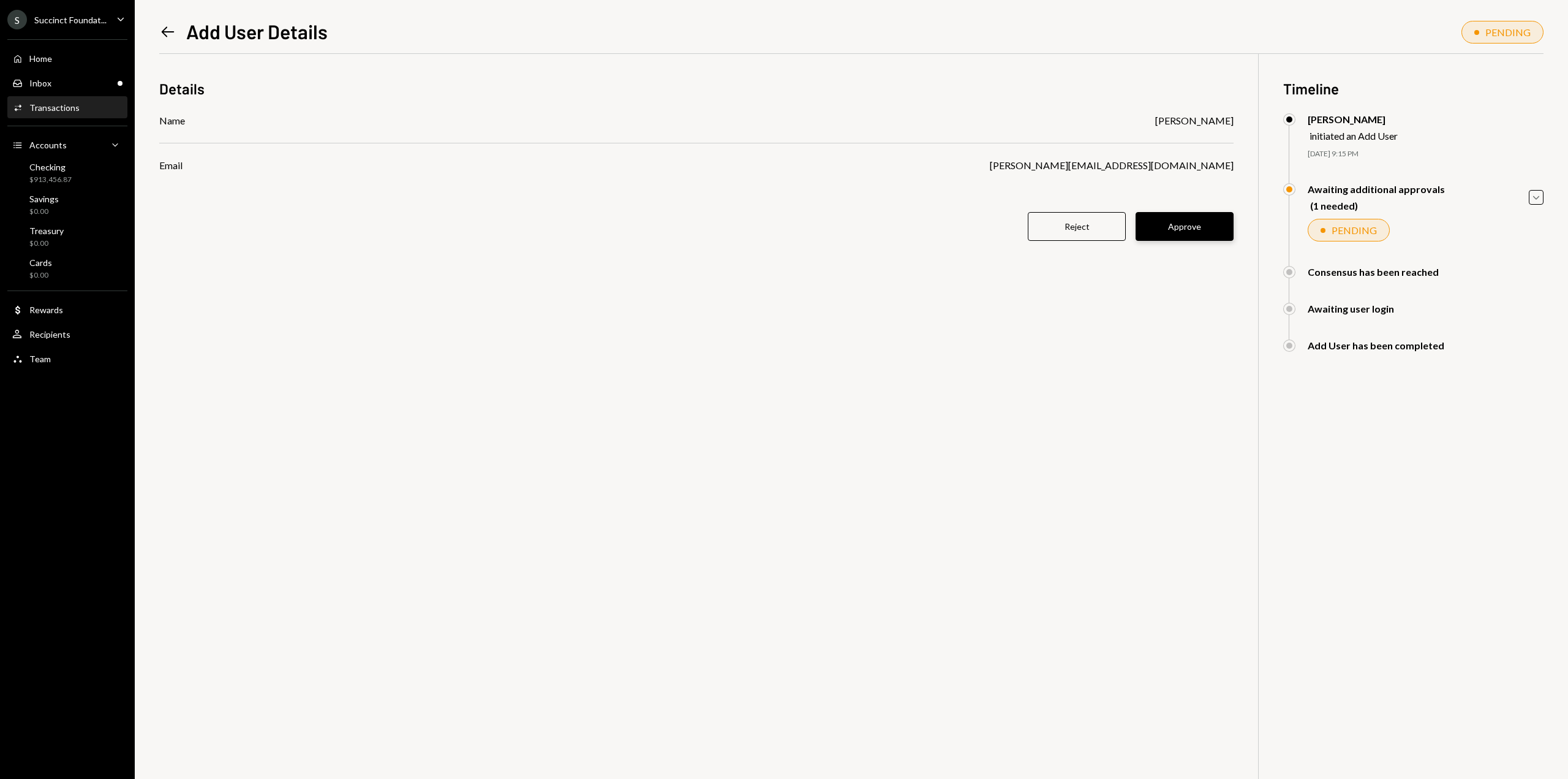
click at [1174, 232] on button "Approve" at bounding box center [1185, 227] width 98 height 29
